Goal: Task Accomplishment & Management: Manage account settings

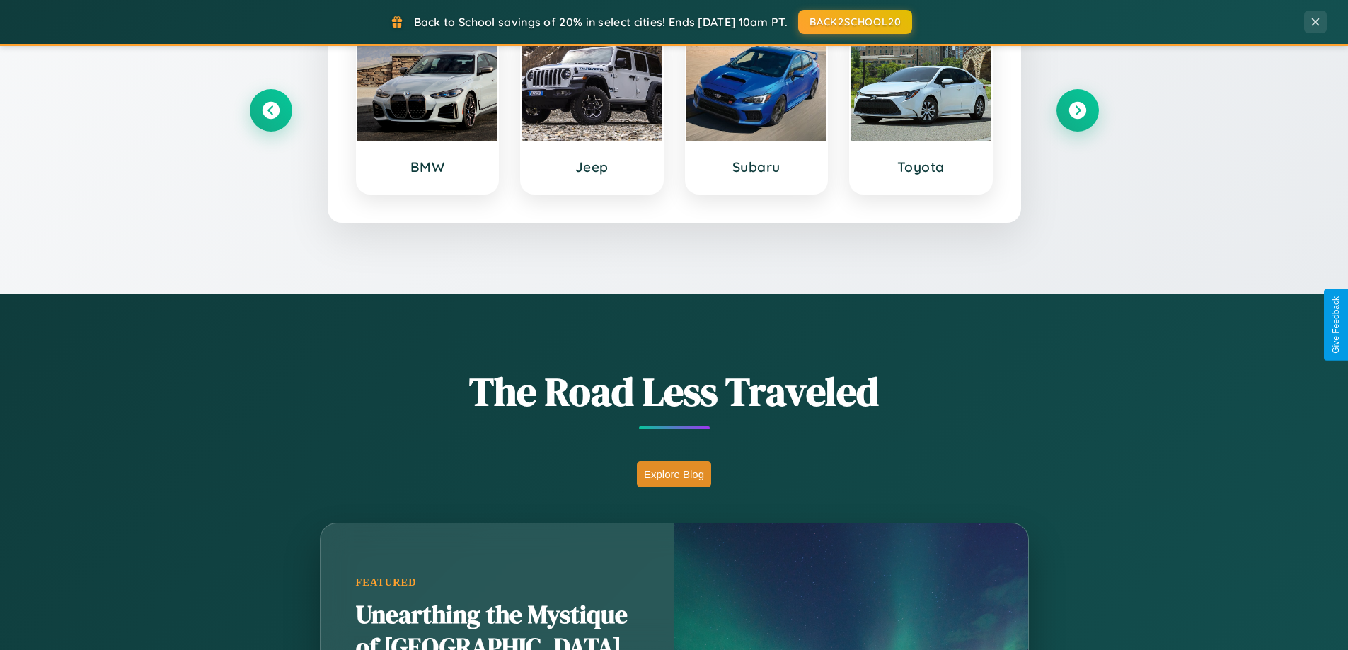
scroll to position [974, 0]
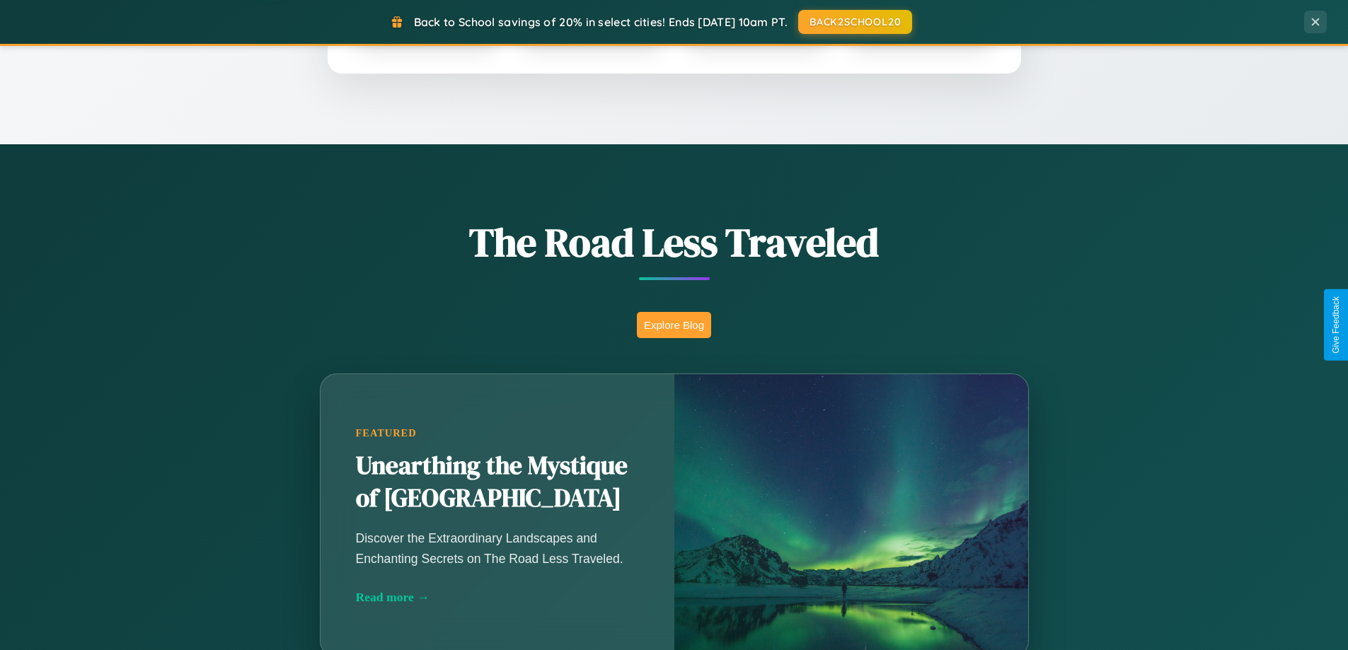
click at [674, 325] on button "Explore Blog" at bounding box center [674, 325] width 74 height 26
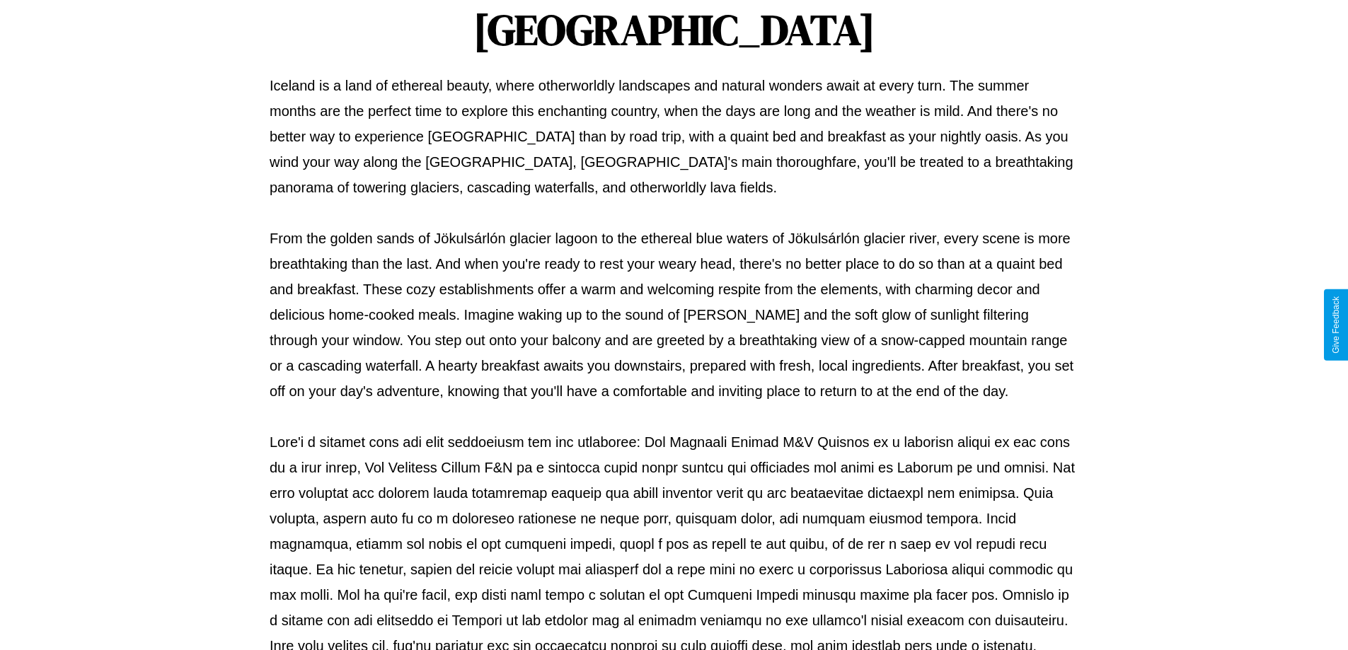
scroll to position [458, 0]
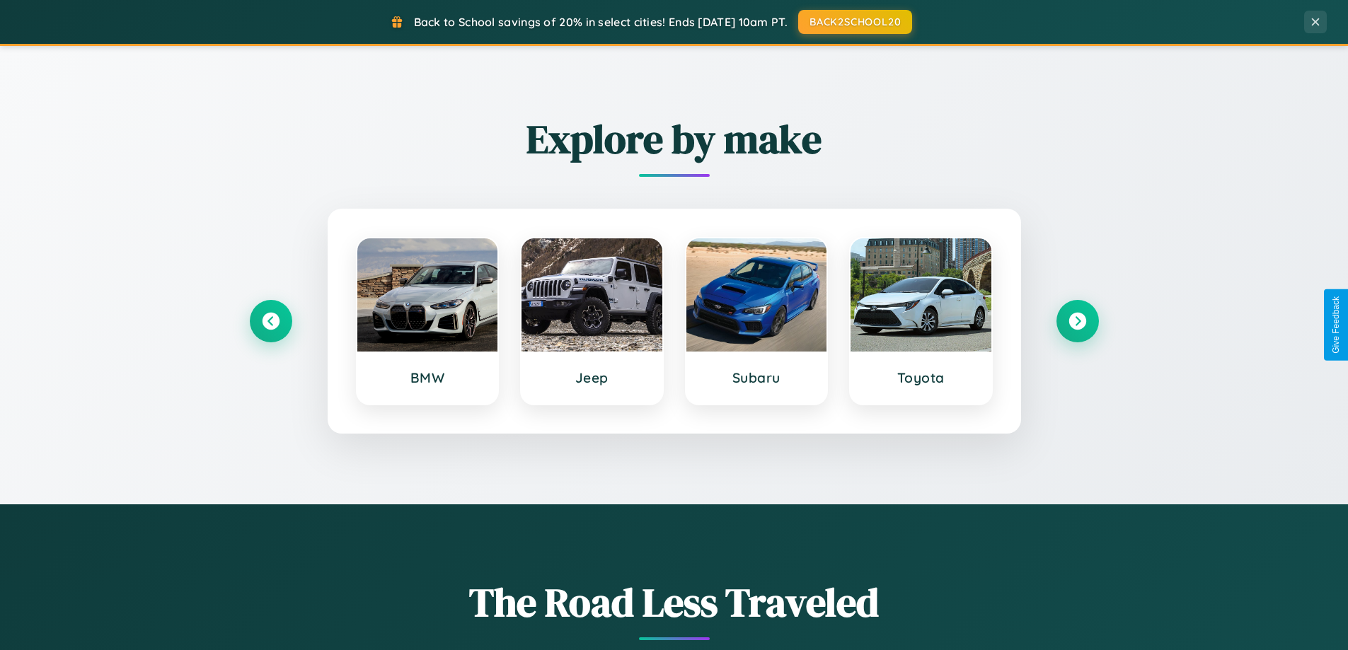
scroll to position [610, 0]
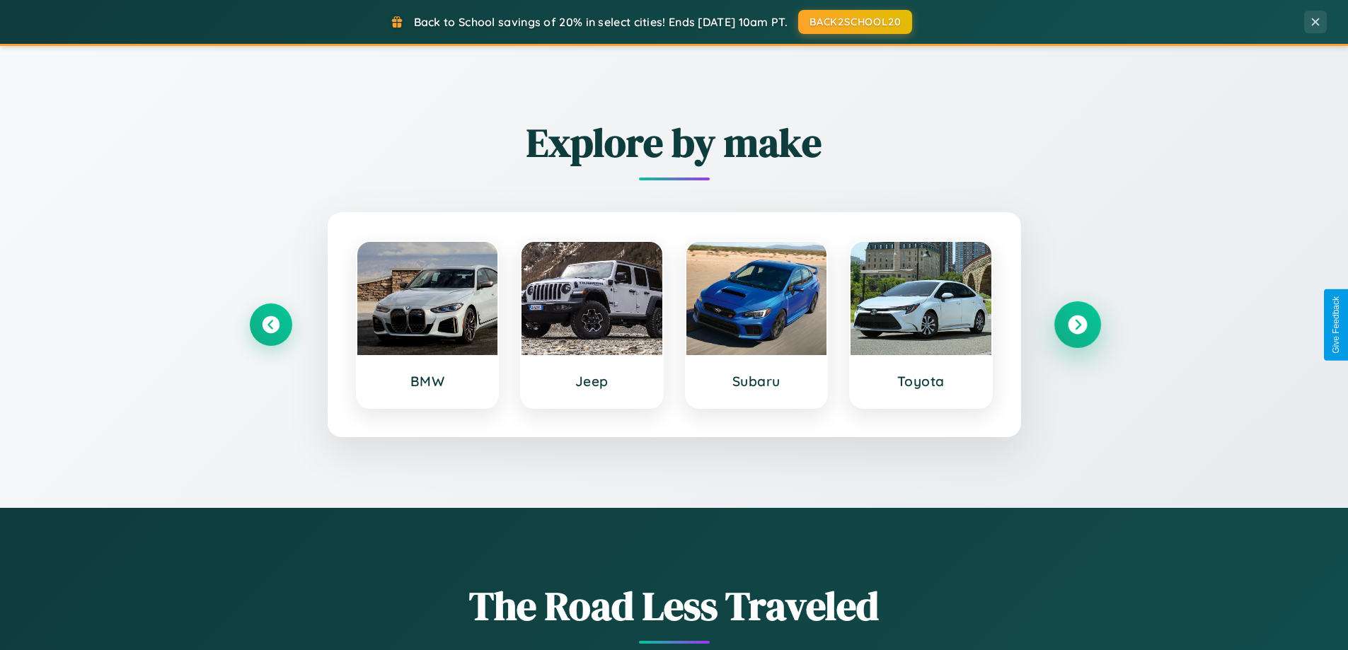
click at [1077, 325] on icon at bounding box center [1077, 325] width 19 height 19
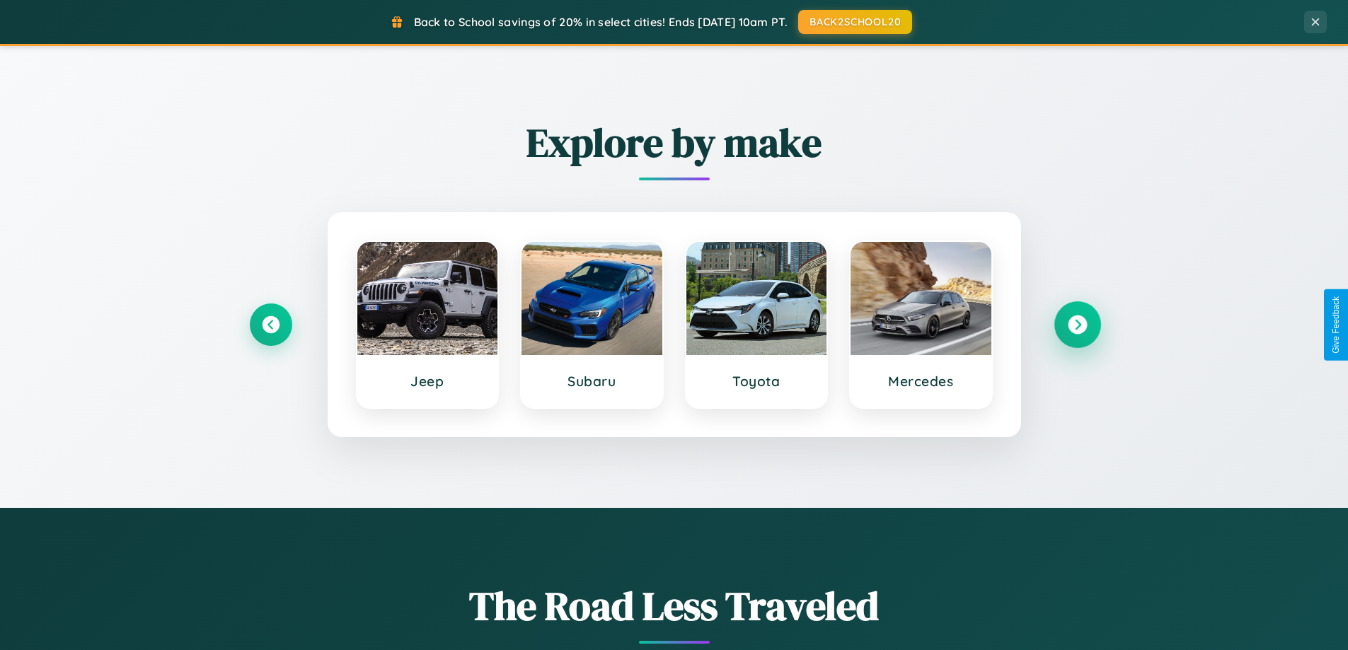
click at [1077, 325] on icon at bounding box center [1077, 325] width 19 height 19
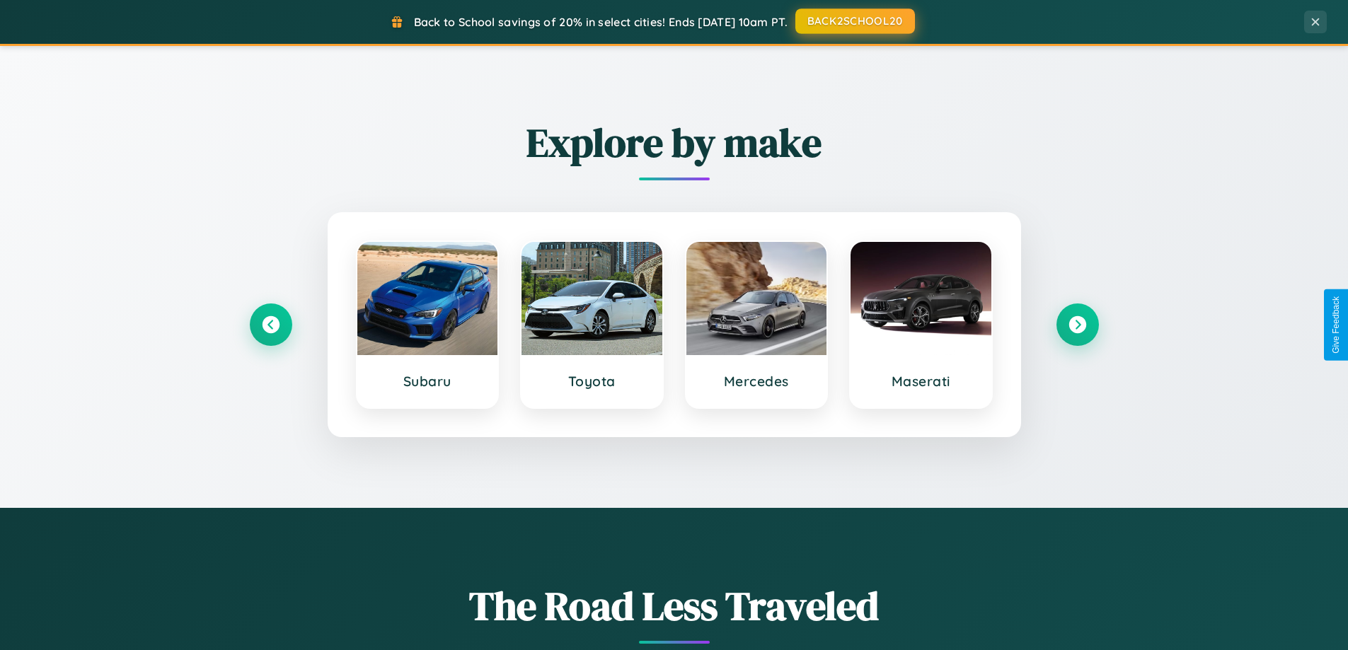
click at [854, 21] on button "BACK2SCHOOL20" at bounding box center [856, 20] width 120 height 25
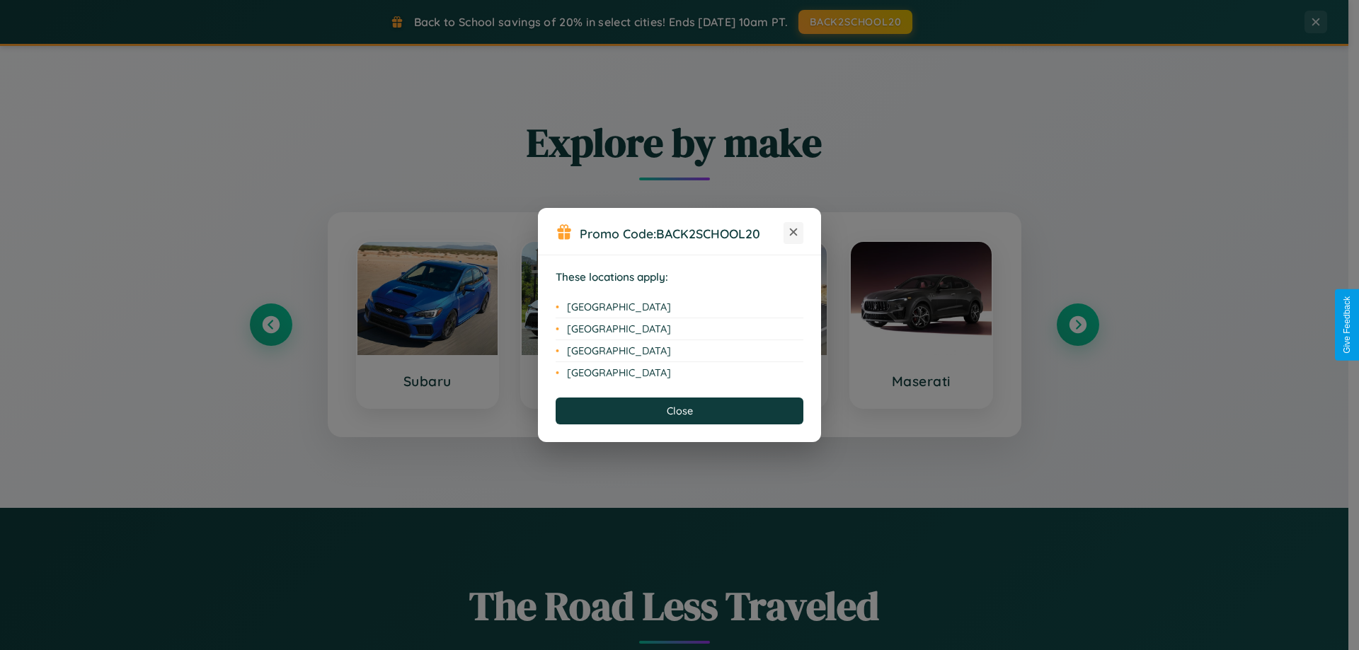
click at [793, 233] on icon at bounding box center [794, 233] width 8 height 8
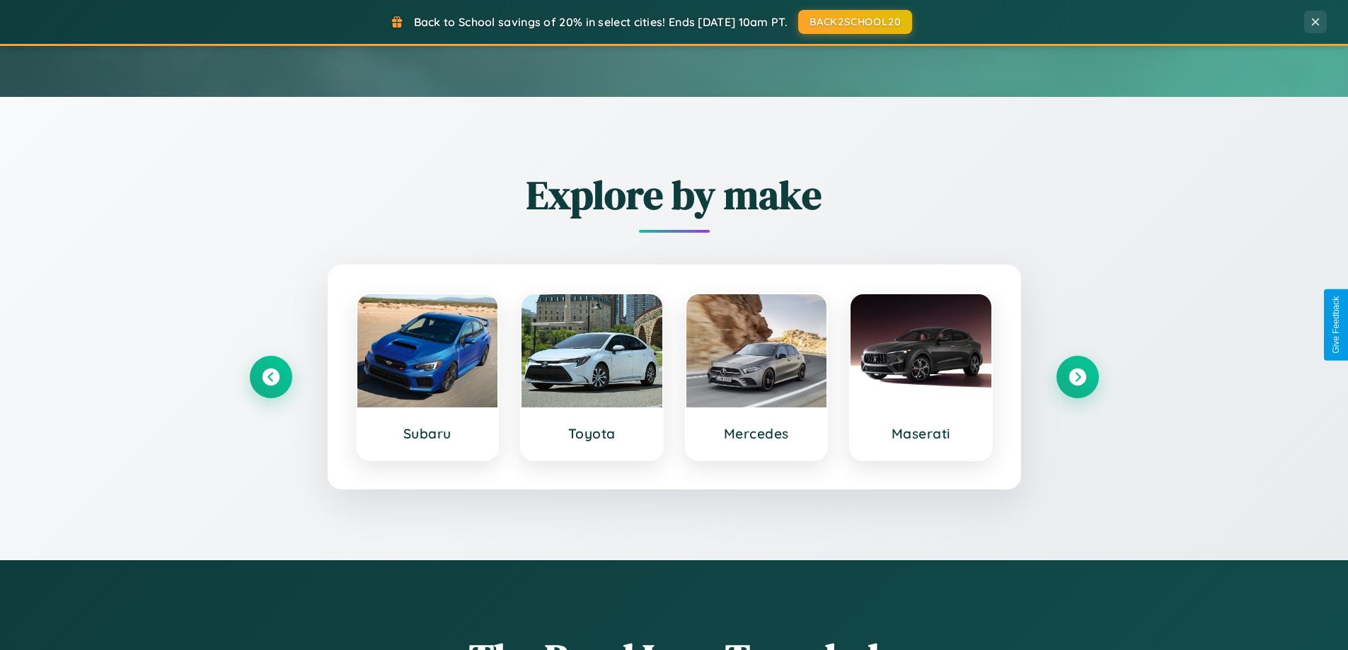
scroll to position [0, 0]
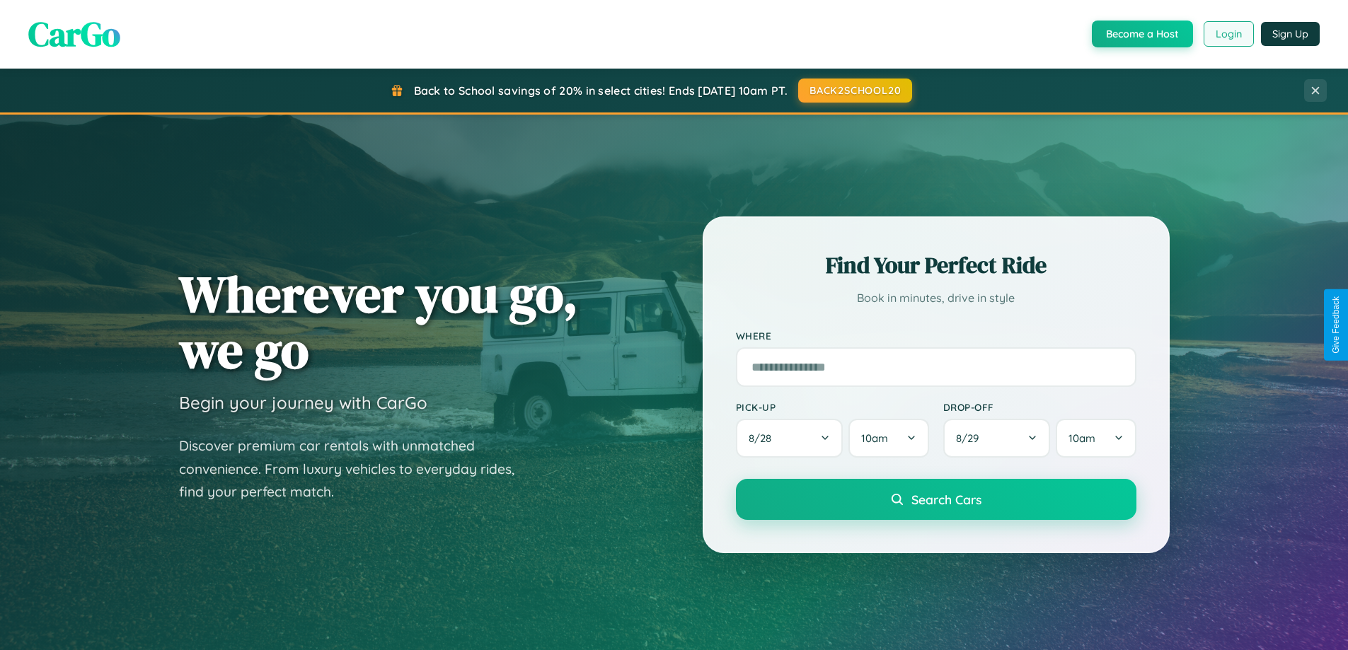
click at [1228, 34] on button "Login" at bounding box center [1229, 33] width 50 height 25
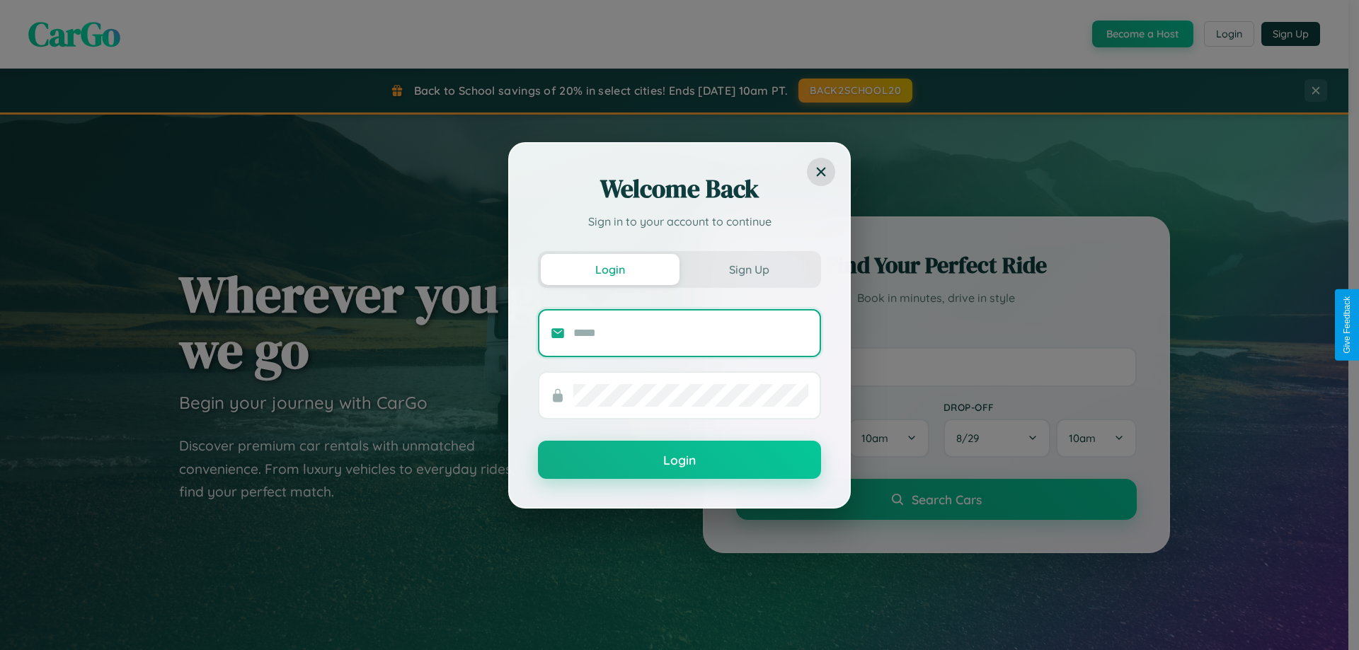
click at [691, 333] on input "text" at bounding box center [690, 333] width 235 height 23
type input "**********"
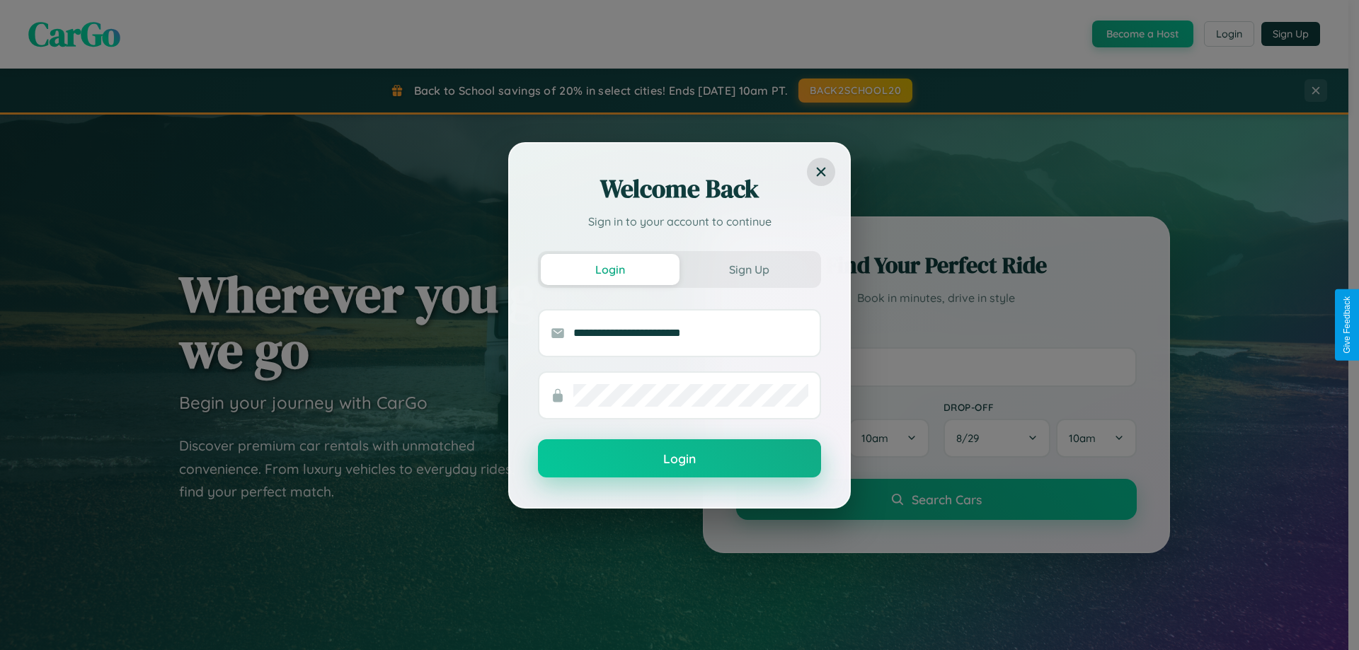
click at [680, 459] on button "Login" at bounding box center [679, 459] width 283 height 38
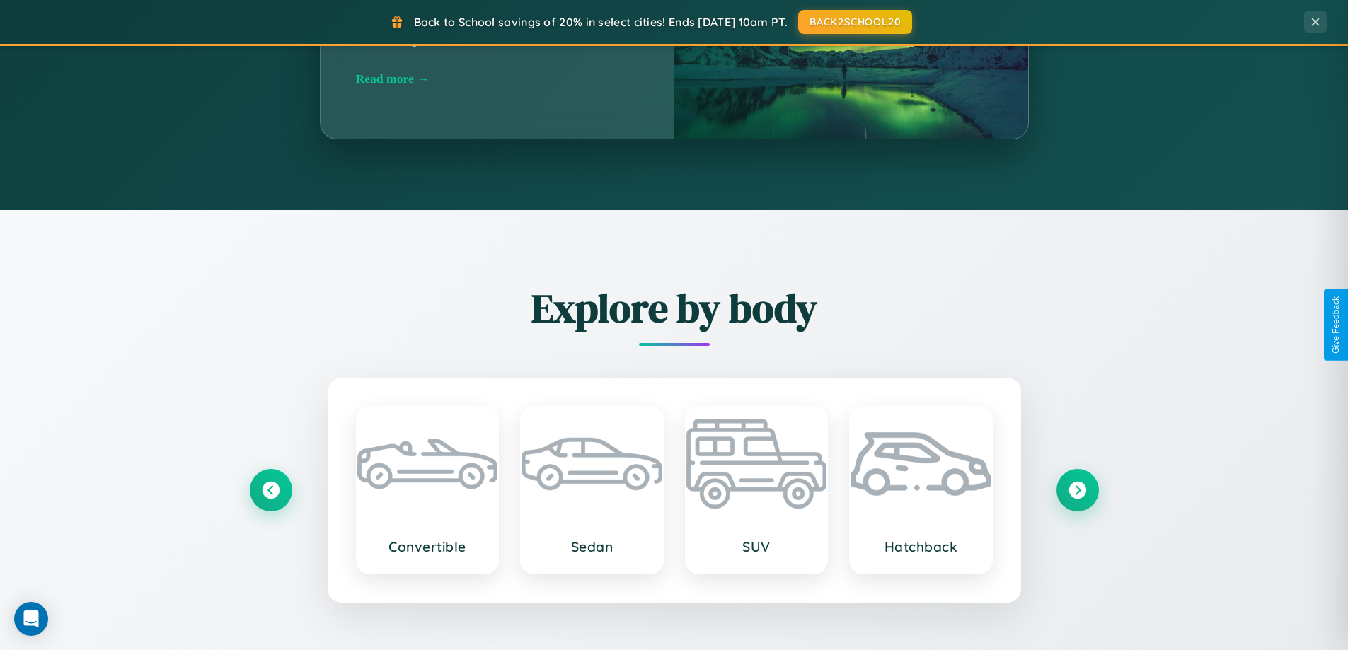
scroll to position [42, 0]
